Goal: Task Accomplishment & Management: Complete application form

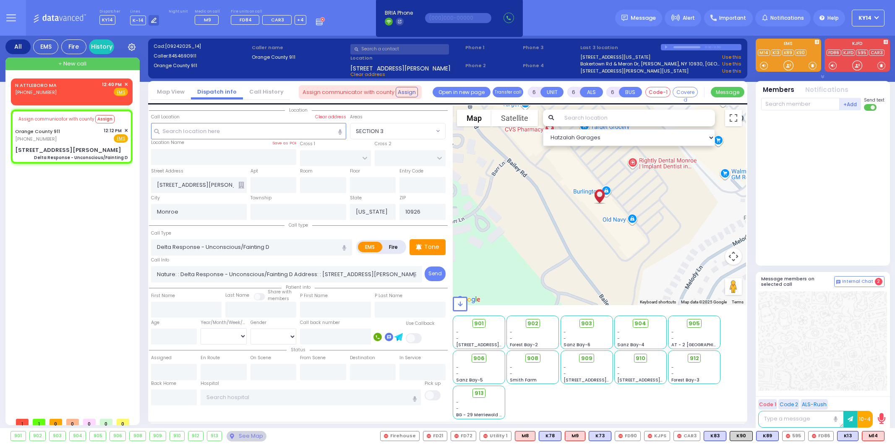
select select
click at [125, 127] on span "✕" at bounding box center [126, 130] width 4 height 7
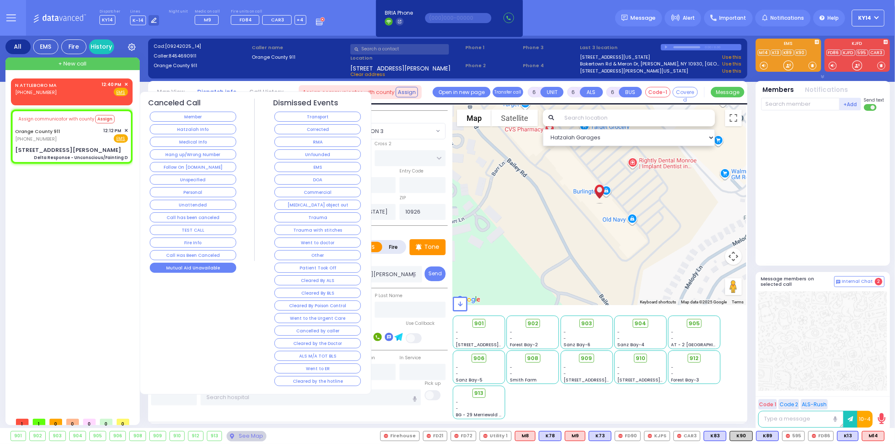
click at [211, 266] on button "Mutual Aid Unavailable" at bounding box center [193, 268] width 86 height 10
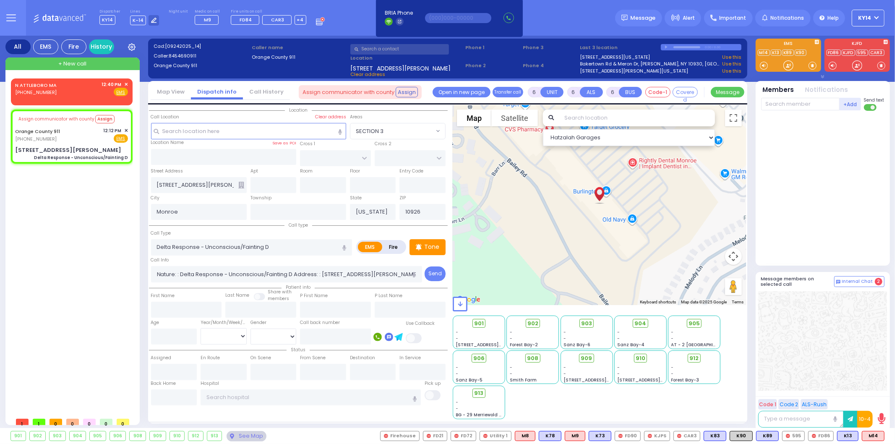
select select
radio input "true"
select select
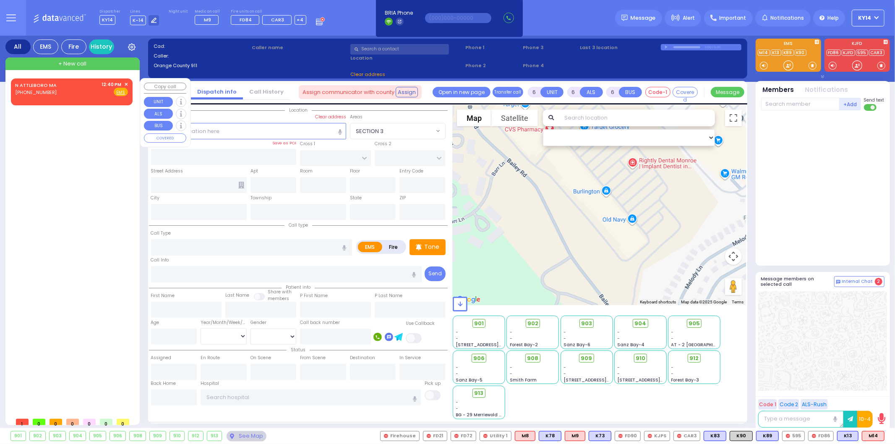
click at [126, 84] on span "✕" at bounding box center [126, 84] width 4 height 7
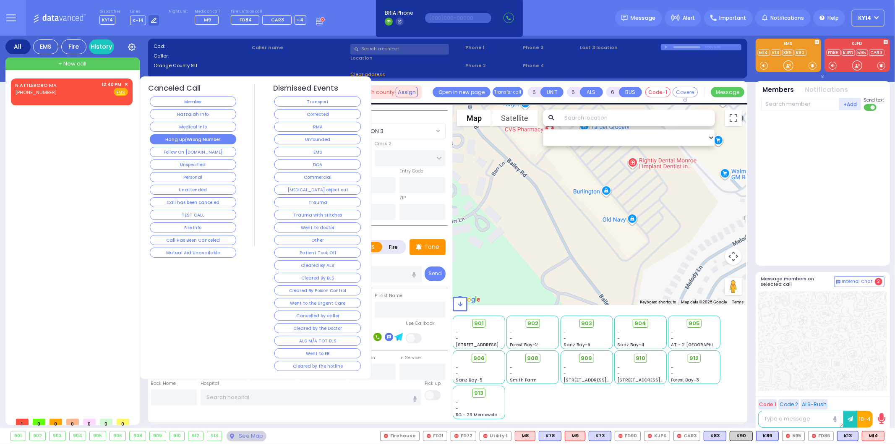
click at [202, 136] on button "Hang up/Wrong Number" at bounding box center [193, 139] width 86 height 10
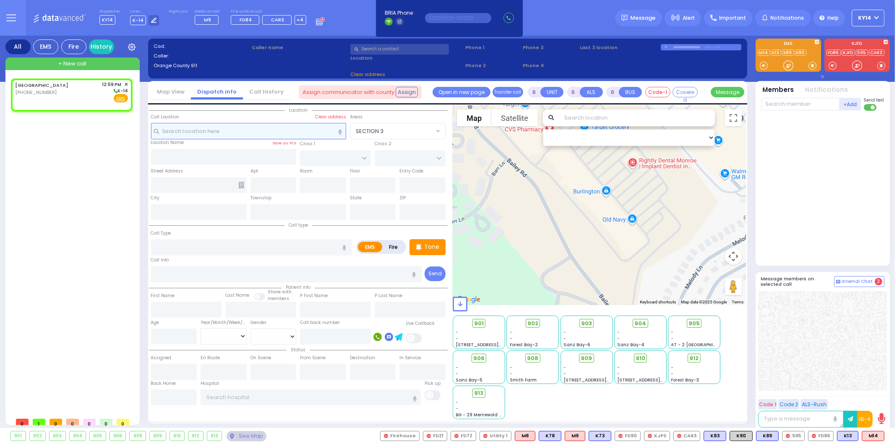
type input "2"
type input "1"
select select
radio input "true"
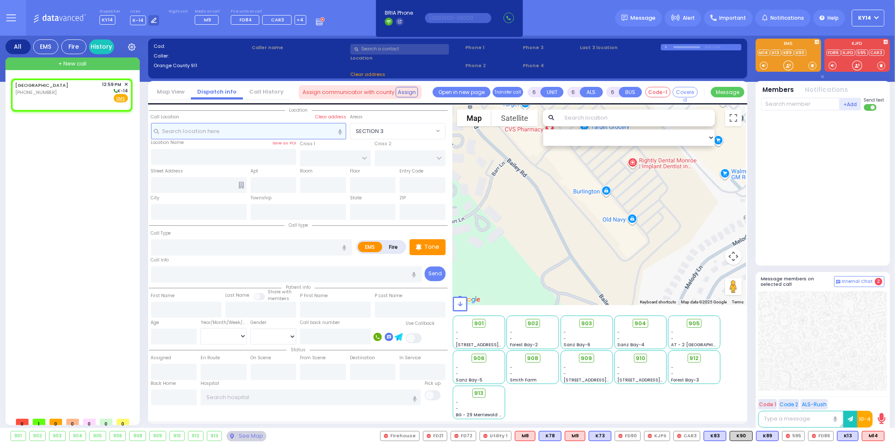
select select
type input "12:59"
select select "Hatzalah Garages"
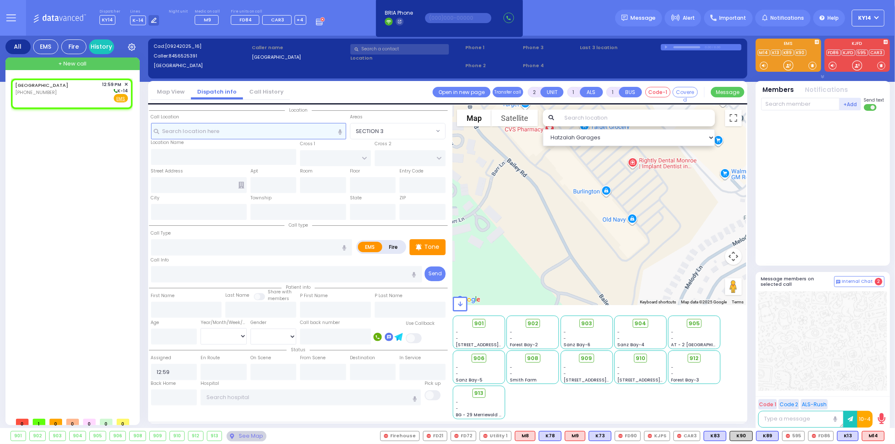
select select
radio input "true"
select select
select select "Hatzalah Garages"
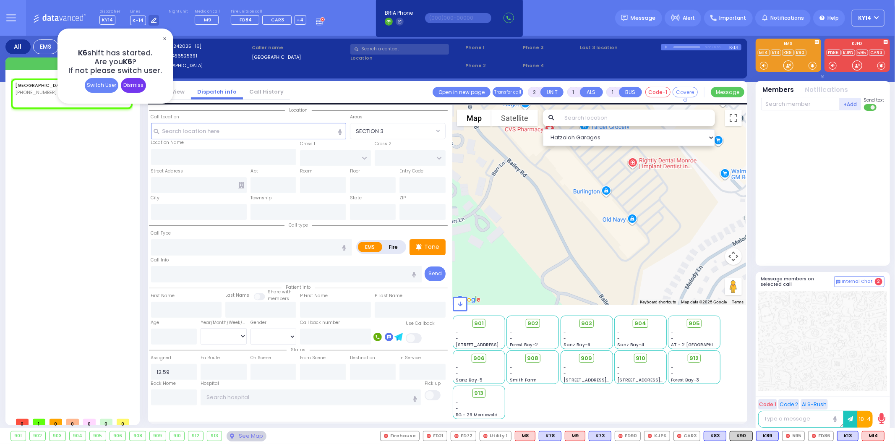
click at [137, 86] on div "Dismiss" at bounding box center [133, 85] width 25 height 15
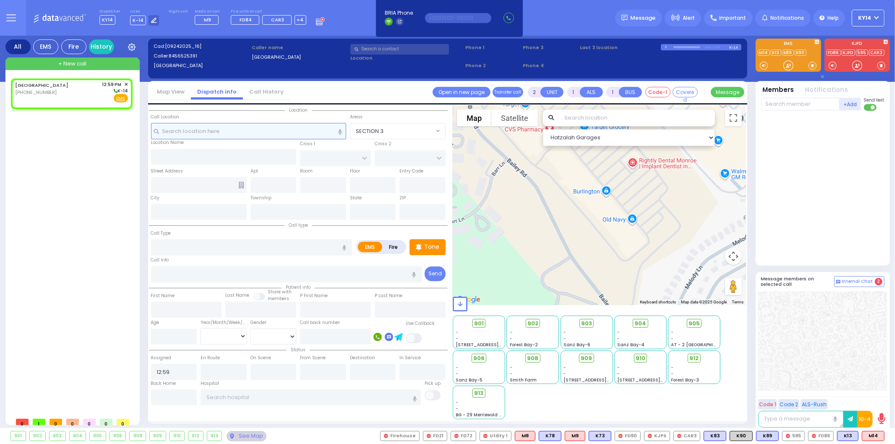
click at [185, 126] on input "text" at bounding box center [248, 131] width 195 height 16
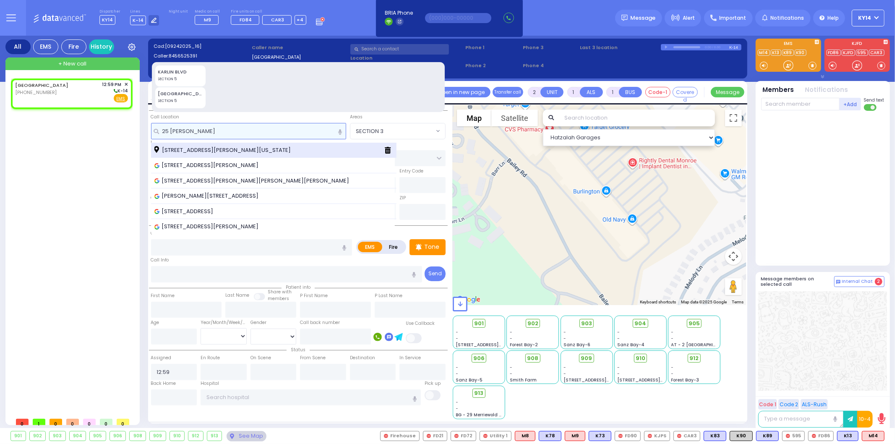
type input "25 [PERSON_NAME]"
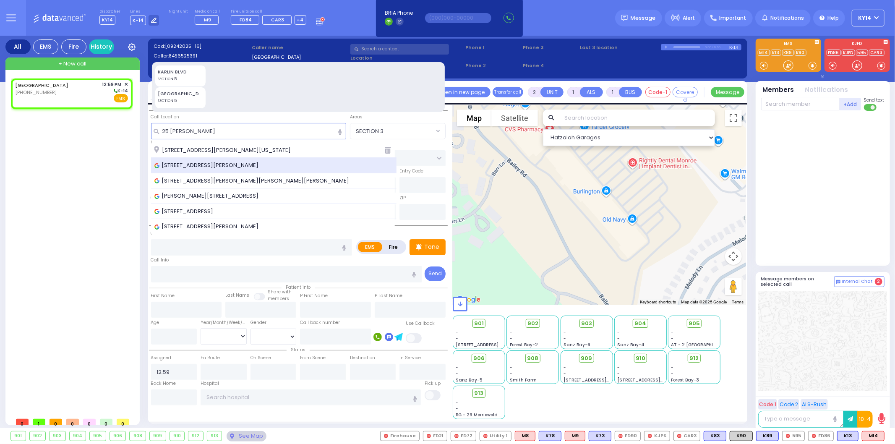
click at [256, 157] on div "[GEOGRAPHIC_DATA] Kiryas [PERSON_NAME] [US_STATE] [STREET_ADDRESS][PERSON_NAME]…" at bounding box center [274, 188] width 246 height 91
click at [254, 162] on span "[STREET_ADDRESS][PERSON_NAME]" at bounding box center [207, 165] width 107 height 8
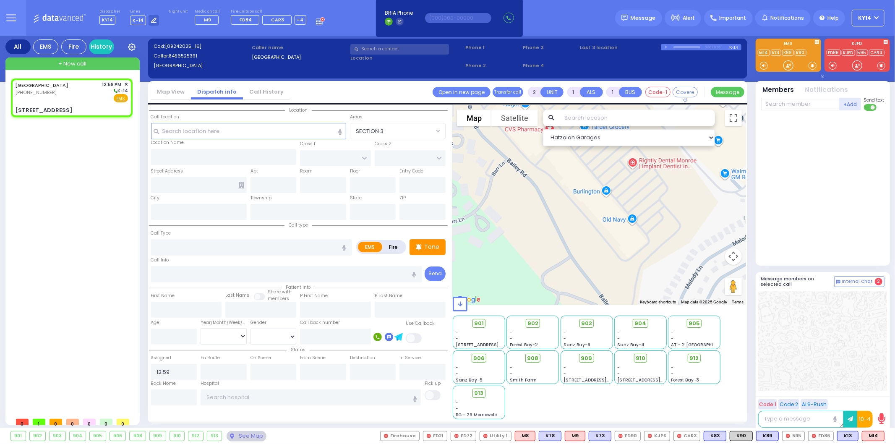
select select
radio input "true"
select select
type input "[GEOGRAPHIC_DATA]"
type input "[STREET_ADDRESS]"
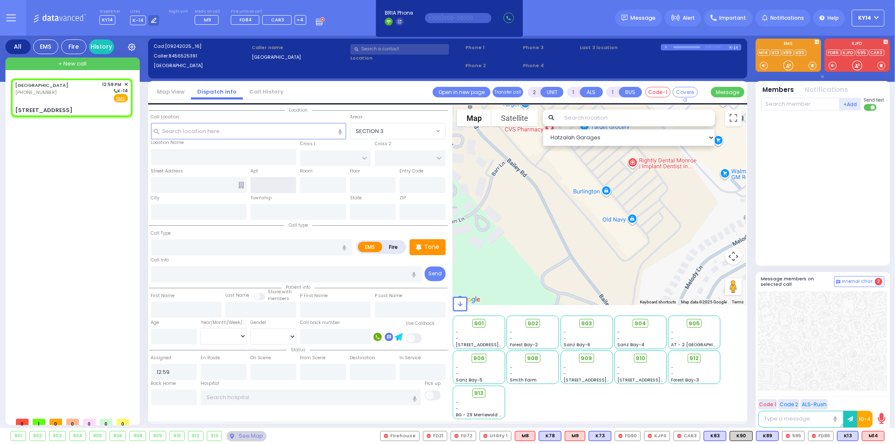
type input "[PERSON_NAME]"
type input "[US_STATE]"
type input "10950"
select select "Hatzalah Garages"
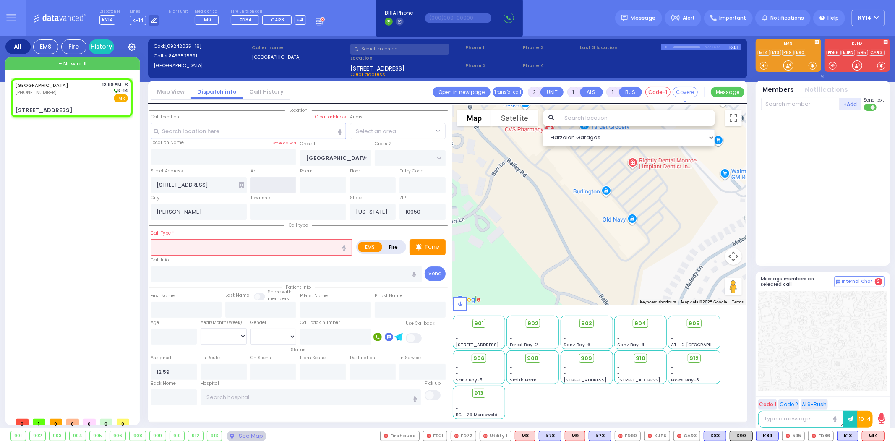
select select "SECTION 5"
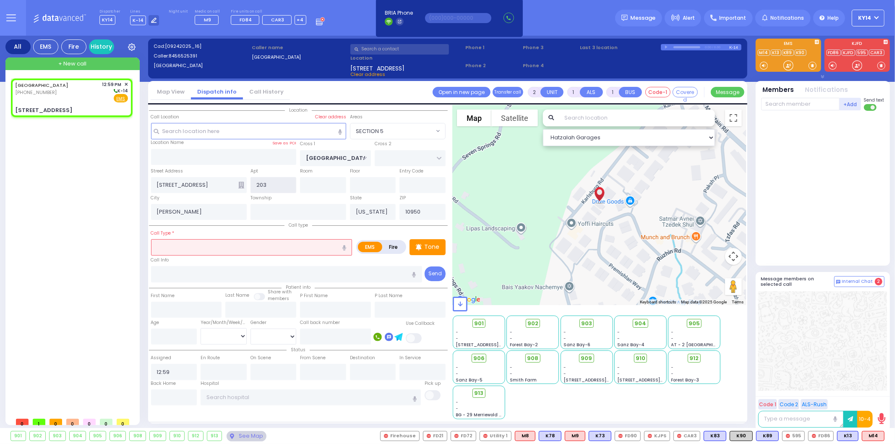
type input "203"
click at [160, 329] on input "number" at bounding box center [174, 337] width 46 height 16
select select
radio input "true"
select select
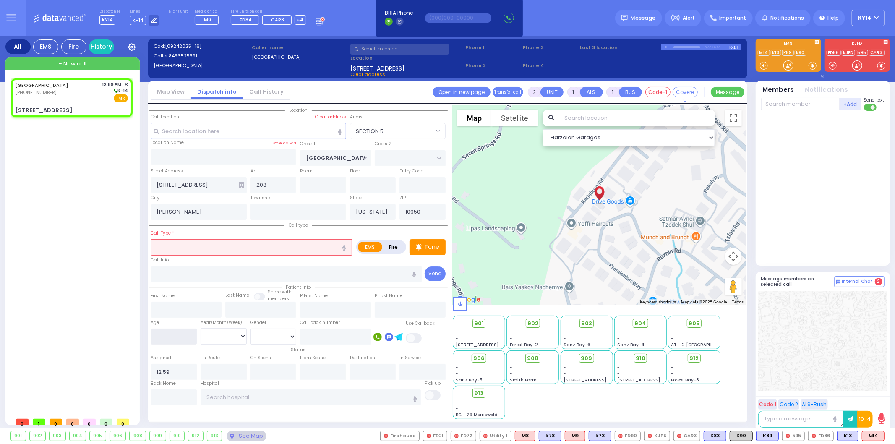
select select "Hatzalah Garages"
type input "14"
select select "SECTION 5"
select select
radio input "true"
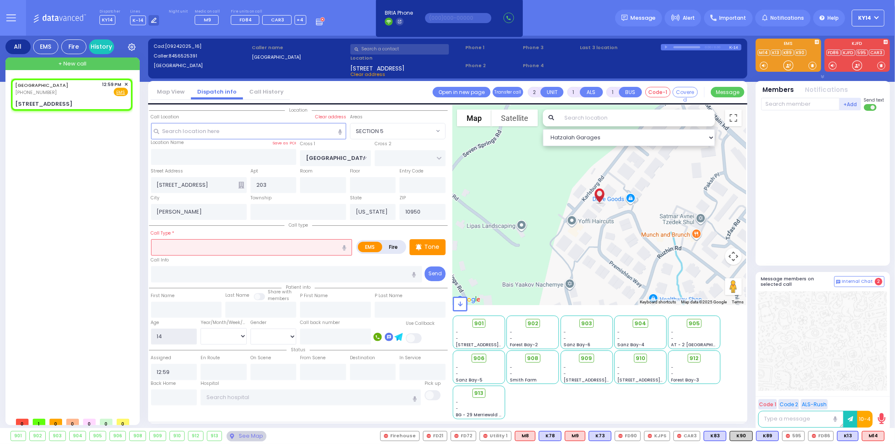
select select
select select "Hatzalah Garages"
type input "14"
click at [238, 332] on select "Year Month Week Day" at bounding box center [224, 336] width 46 height 16
select select "SECTION 5"
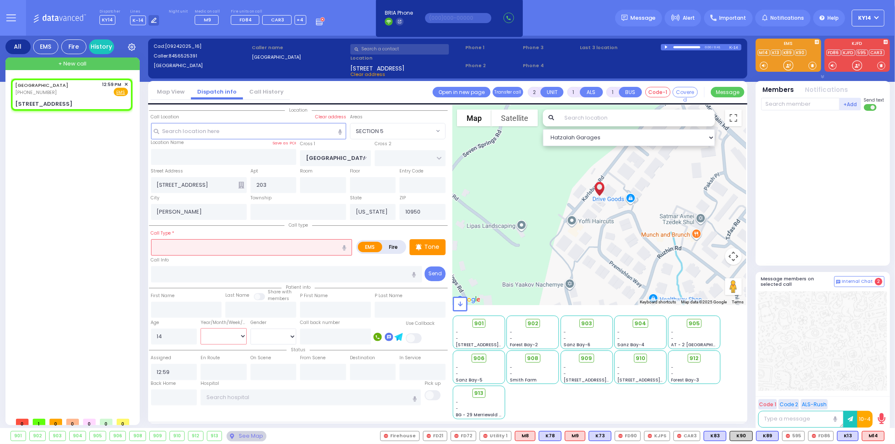
select select
radio input "true"
select select
select select "Hatzalah Garages"
select select "Month"
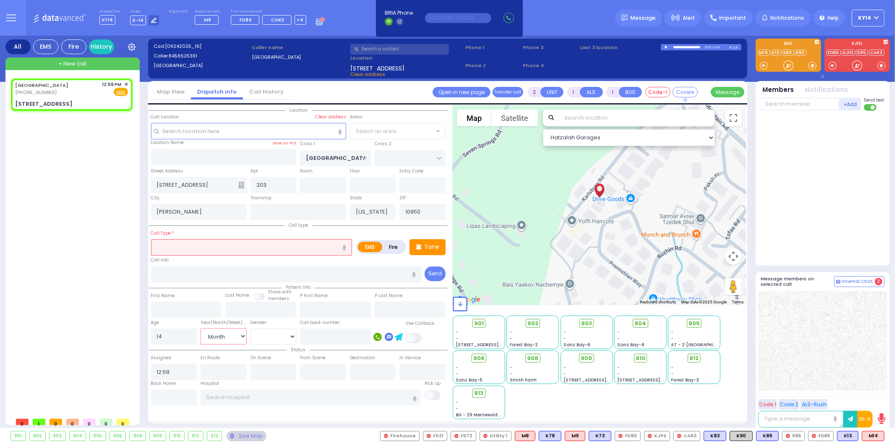
click at [201, 328] on select "Year Month Week Day" at bounding box center [224, 336] width 46 height 16
select select "SECTION 5"
select select
radio input "true"
select select "Month"
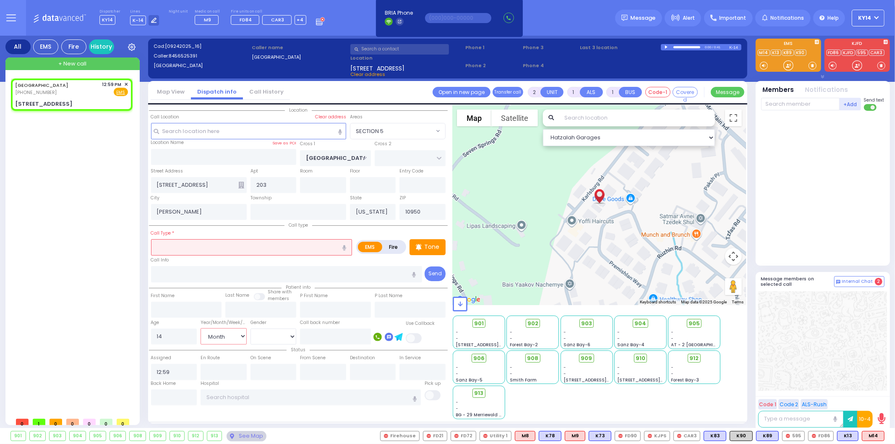
select select "Hatzalah Garages"
select select "SECTION 5"
click at [225, 245] on input "text" at bounding box center [251, 247] width 201 height 16
click at [183, 260] on div "Fall" at bounding box center [252, 263] width 197 height 8
type input "Fall"
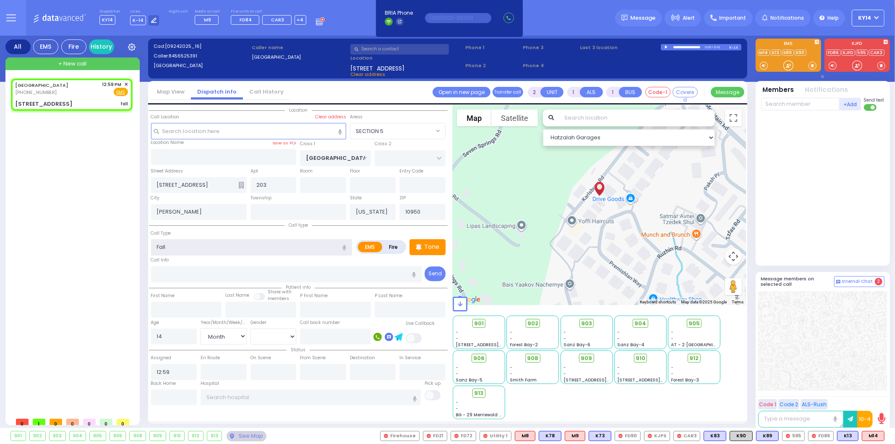
type input "2"
type input "1"
select select
radio input "true"
select select "Month"
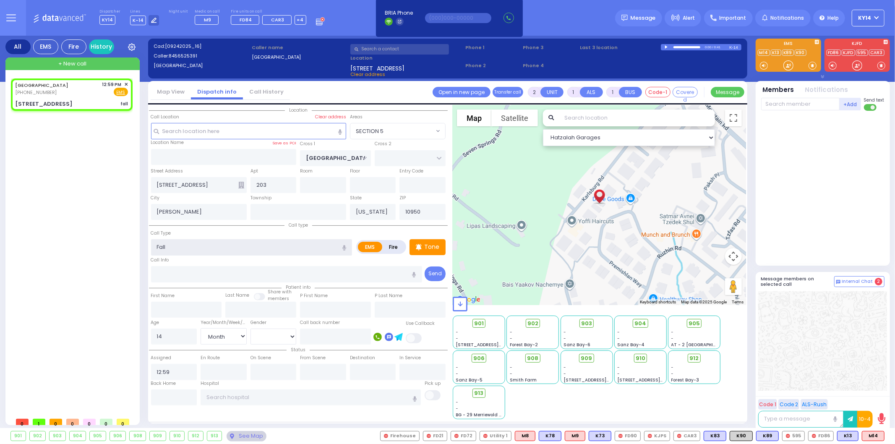
select select "Hatzalah Garages"
select select "SECTION 5"
click at [200, 227] on div "Call type Call Type Fall Fall" at bounding box center [298, 251] width 299 height 63
type input "1"
type input "0"
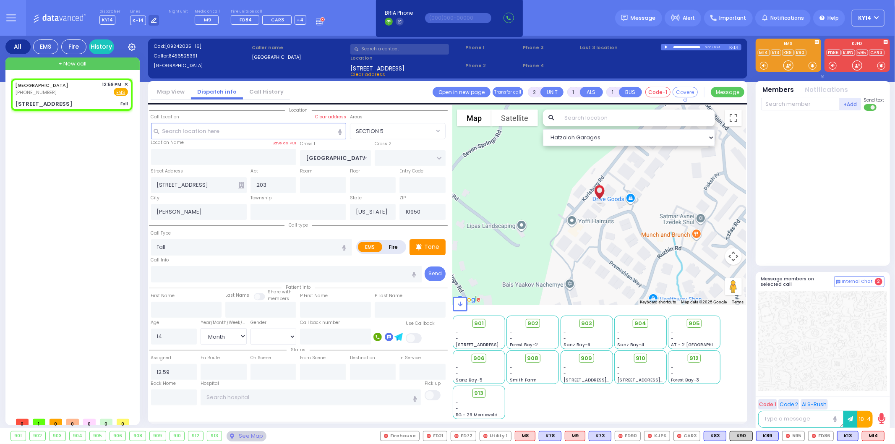
select select
radio input "true"
select select "Month"
select select "Hatzalah Garages"
select select "SECTION 5"
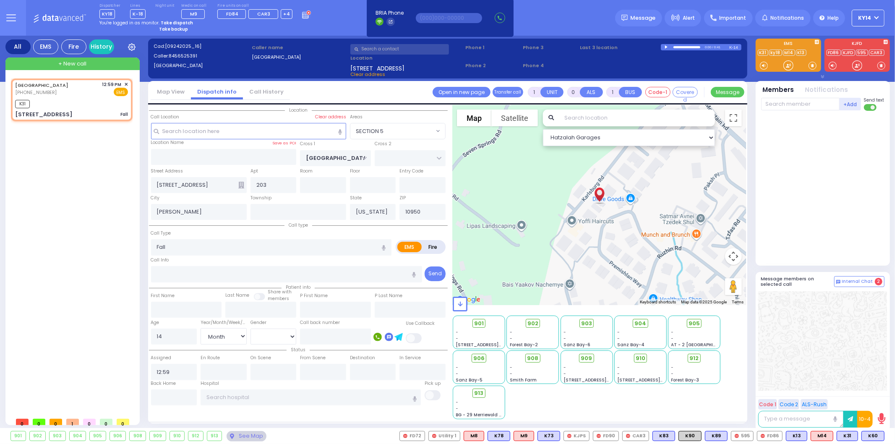
select select
radio input "true"
select select "Month"
type input "13:02"
select select "Hatzalah Garages"
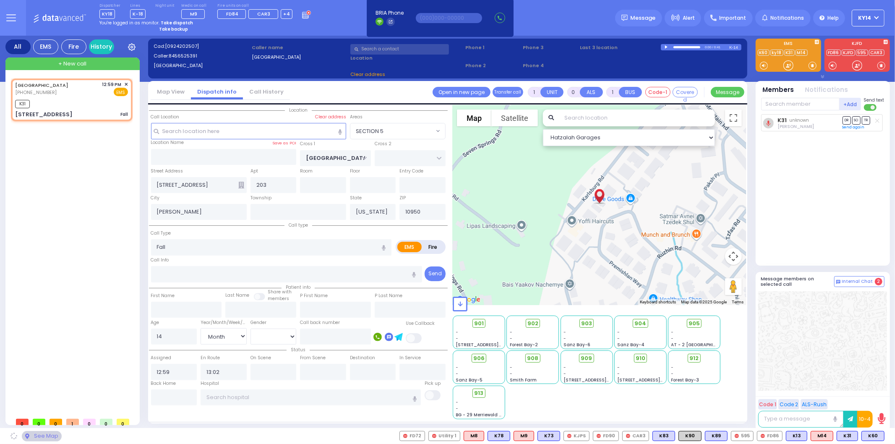
select select "SECTION 5"
select select
radio input "true"
select select "Month"
select select "Hatzalah Garages"
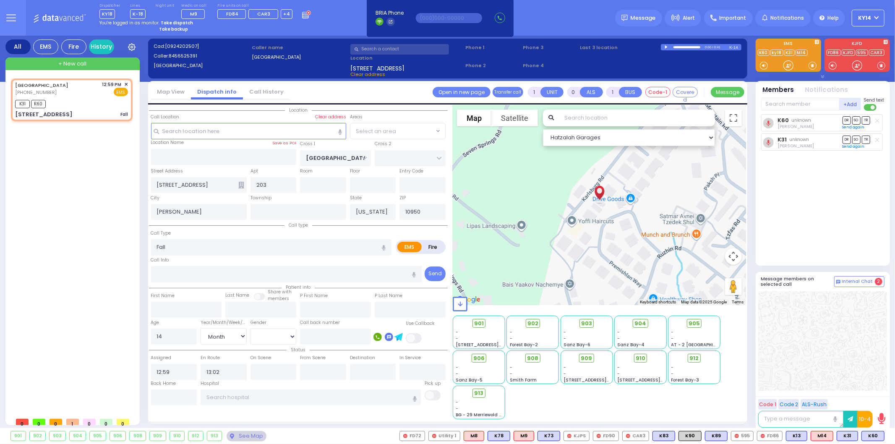
select select "SECTION 5"
select select
radio input "true"
select select "Month"
select select "Hatzalah Garages"
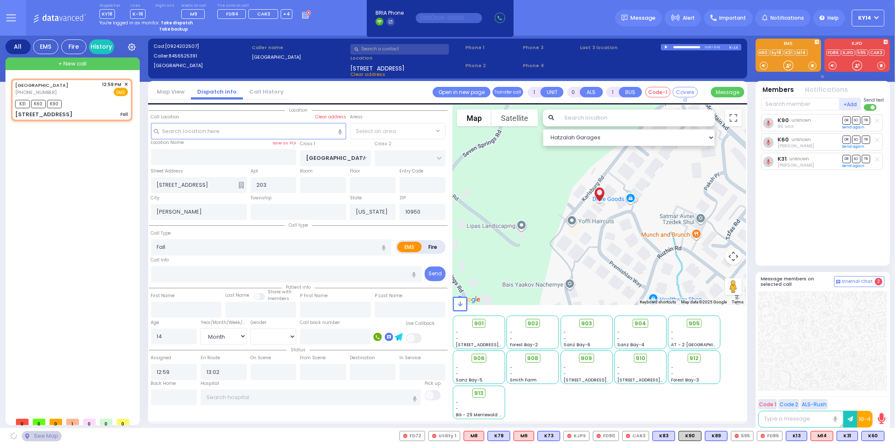
select select "SECTION 5"
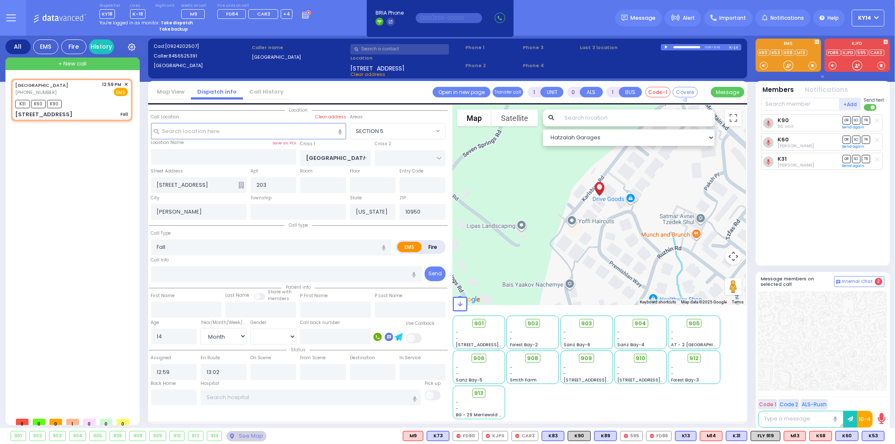
click at [172, 20] on strong "Take dispatch" at bounding box center [177, 23] width 32 height 6
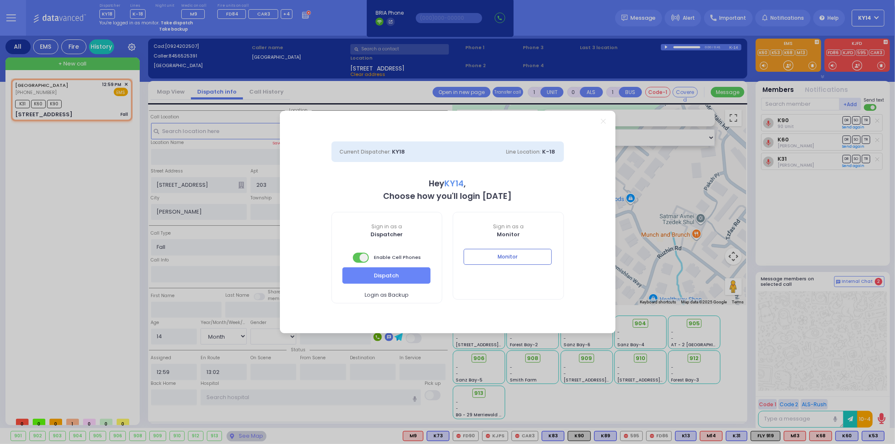
select select "2"
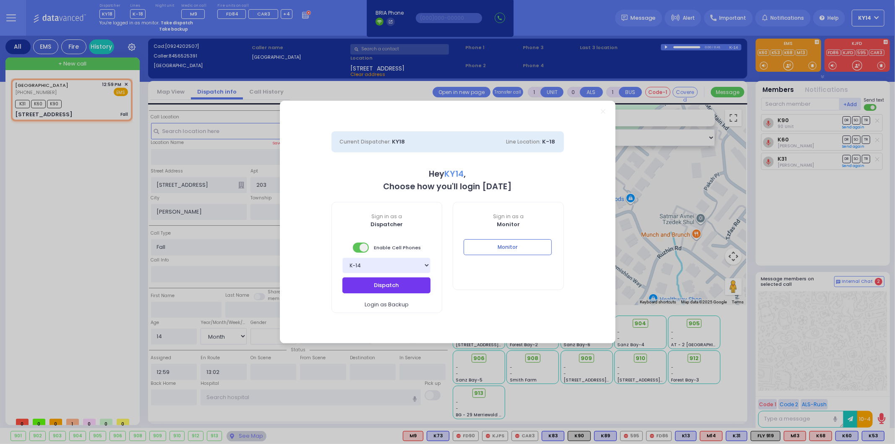
click at [394, 282] on button "Dispatch" at bounding box center [386, 285] width 88 height 16
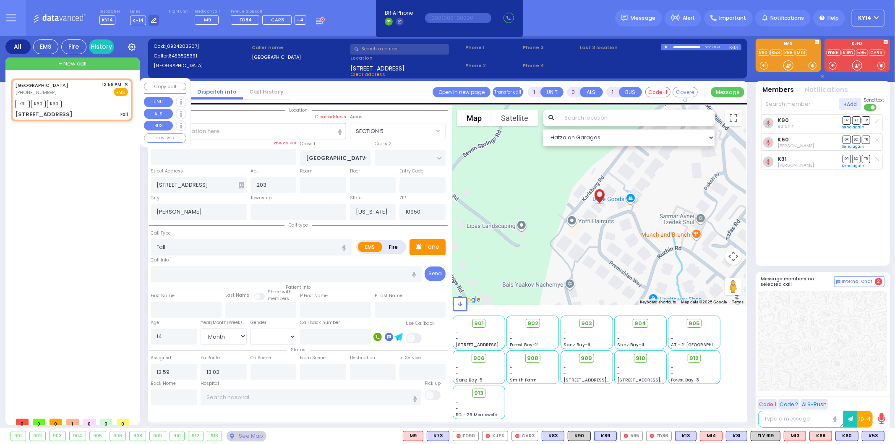
click at [126, 84] on span "✕" at bounding box center [126, 84] width 4 height 7
click at [128, 83] on span "✕" at bounding box center [126, 84] width 4 height 7
click at [126, 83] on span "✕" at bounding box center [126, 84] width 4 height 7
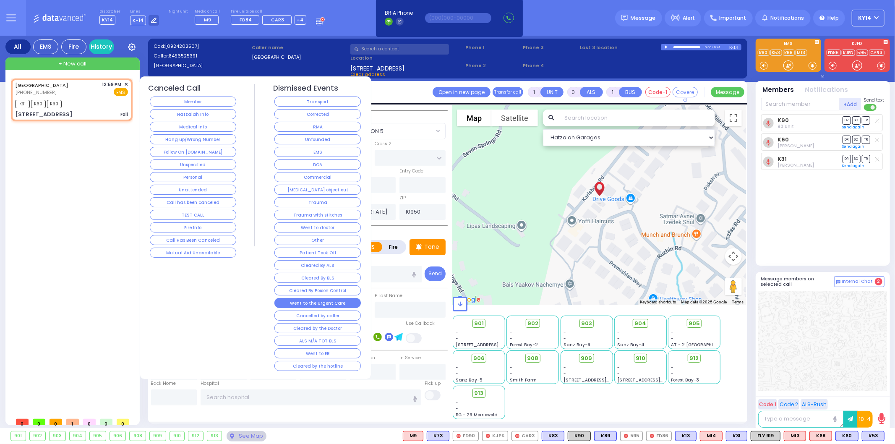
click at [321, 303] on button "Went to the Urgent Care" at bounding box center [317, 303] width 86 height 10
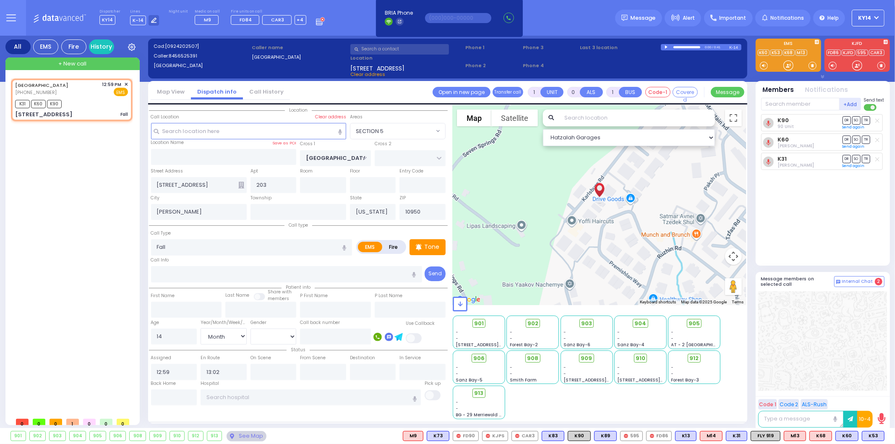
select select
radio input "true"
select select
